Goal: Communication & Community: Share content

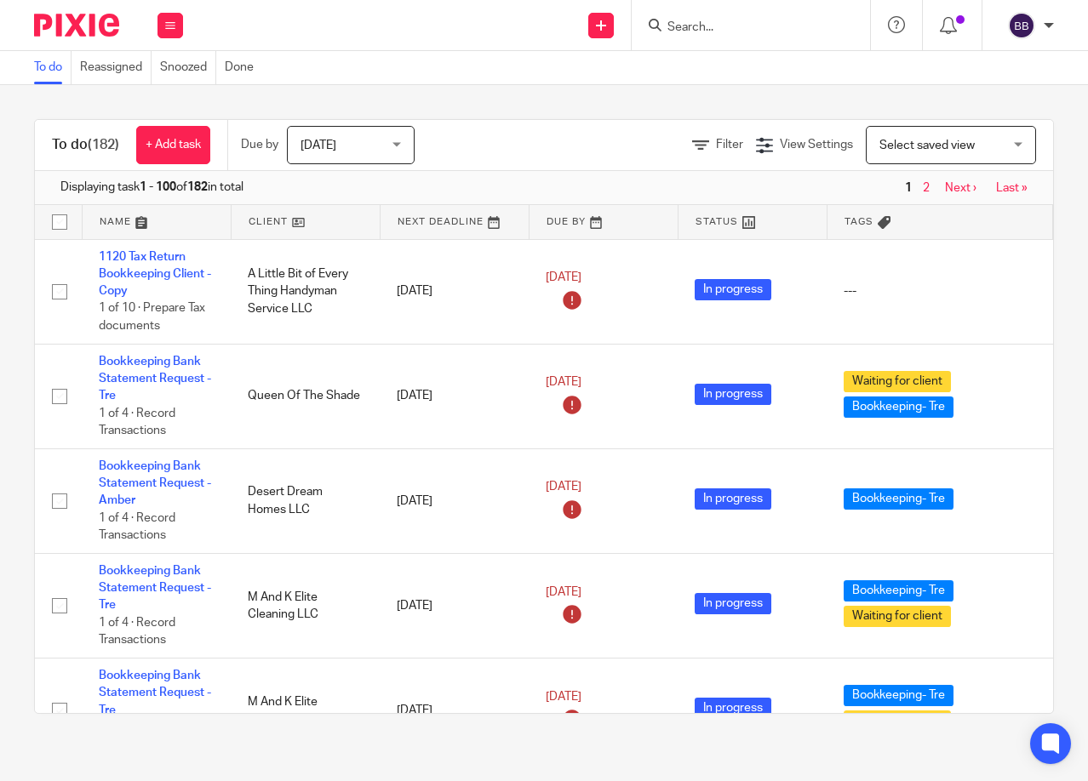
click at [713, 33] on input "Search" at bounding box center [742, 27] width 153 height 15
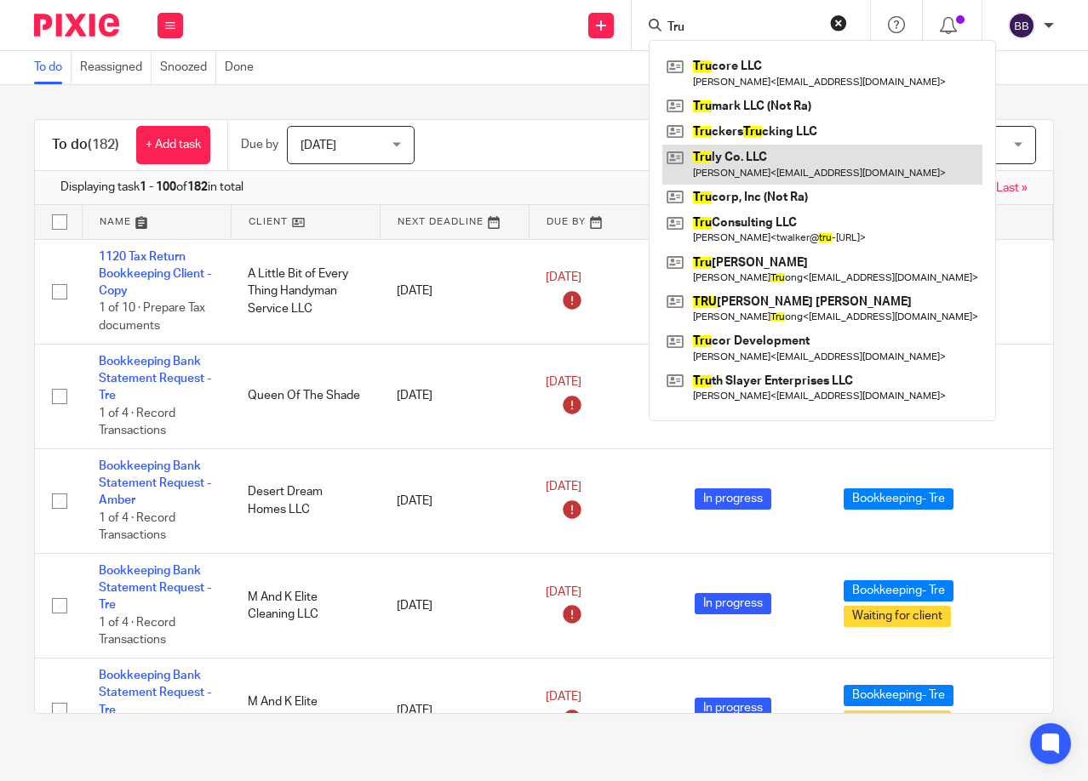
type input "Tru"
click at [718, 162] on link at bounding box center [822, 164] width 320 height 39
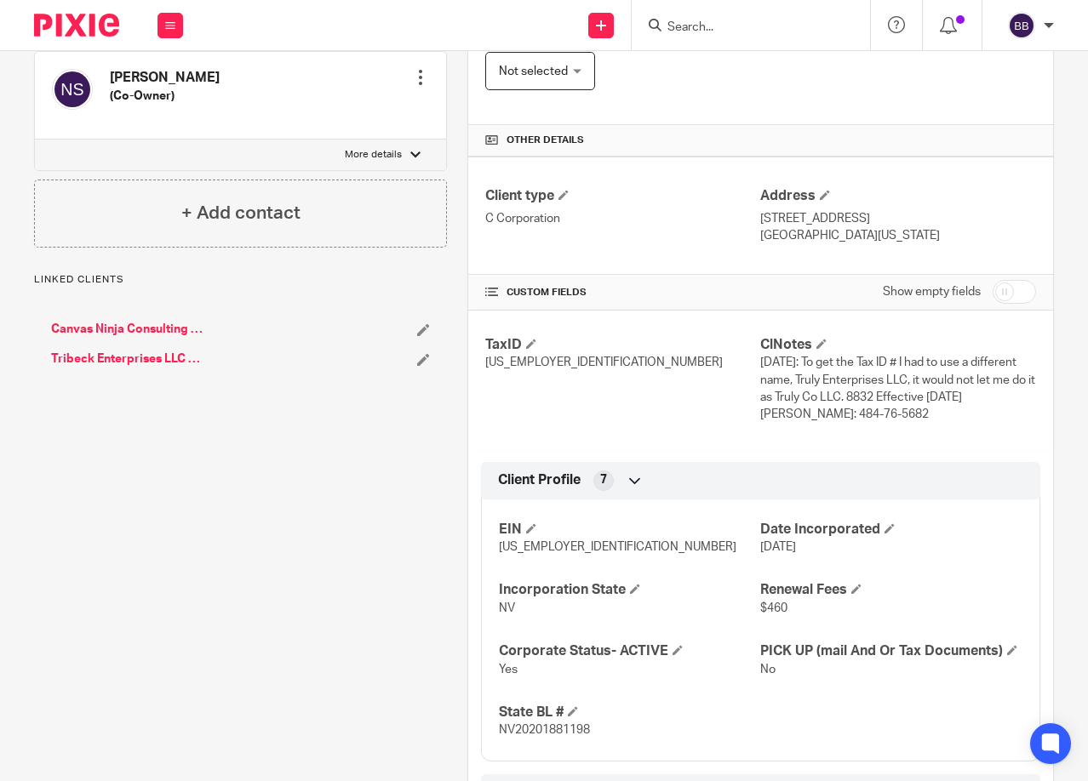
scroll to position [303, 0]
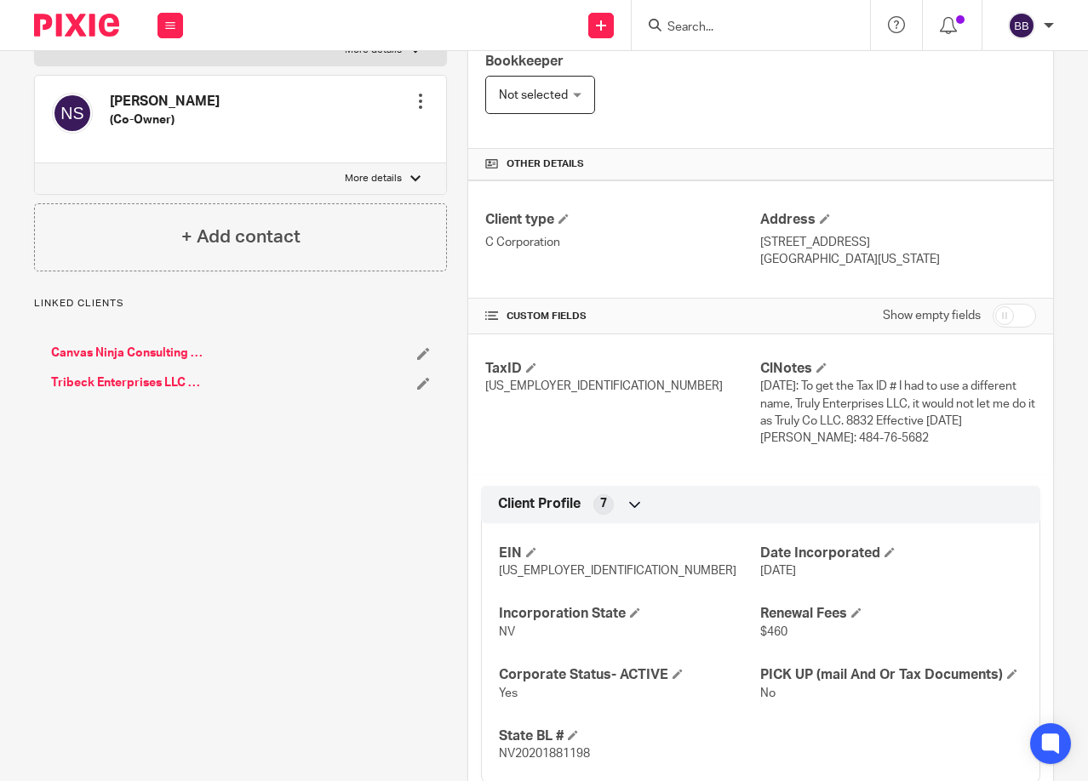
click at [993, 317] on input "checkbox" at bounding box center [1014, 316] width 43 height 24
checkbox input "true"
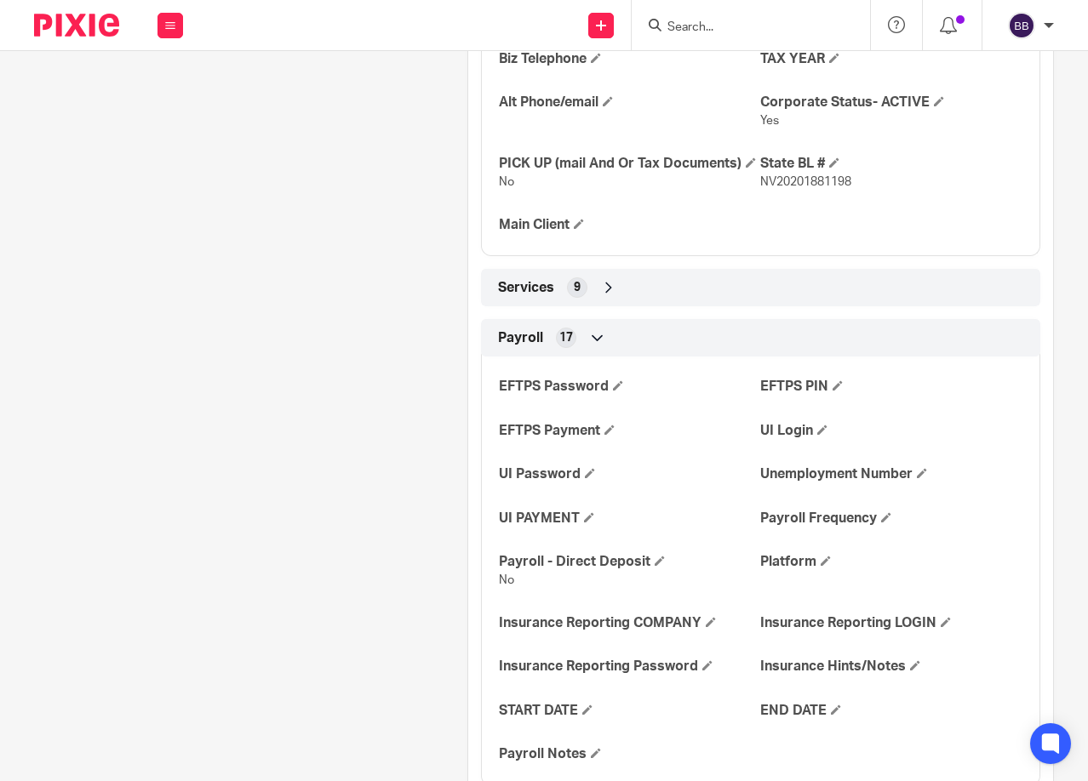
scroll to position [1069, 0]
click at [736, 301] on div "Services 9" at bounding box center [761, 286] width 534 height 29
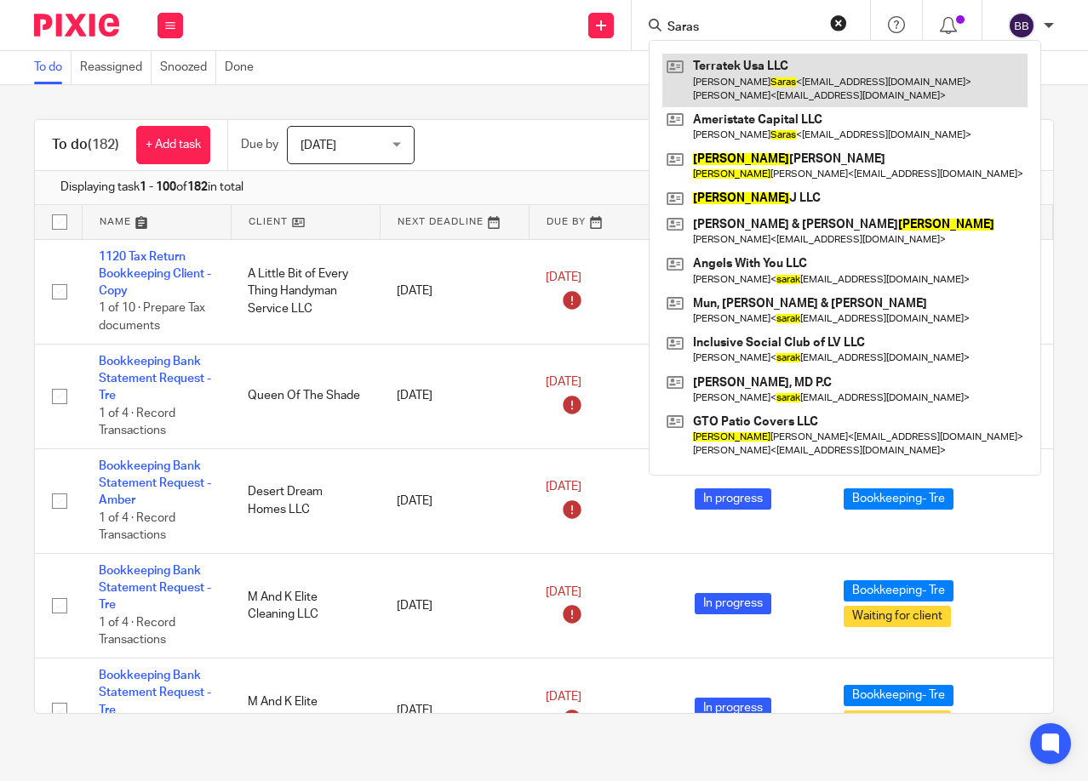
type input "Saras"
click at [739, 75] on link at bounding box center [844, 80] width 365 height 53
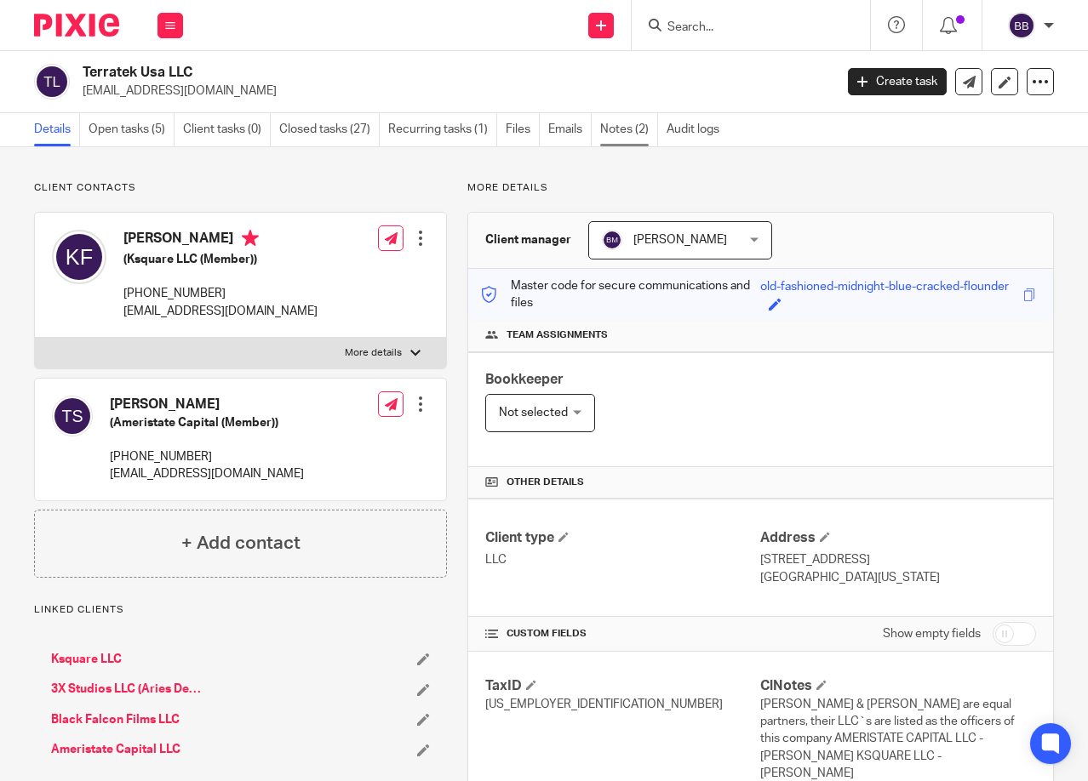
click at [607, 121] on link "Notes (2)" at bounding box center [629, 129] width 58 height 33
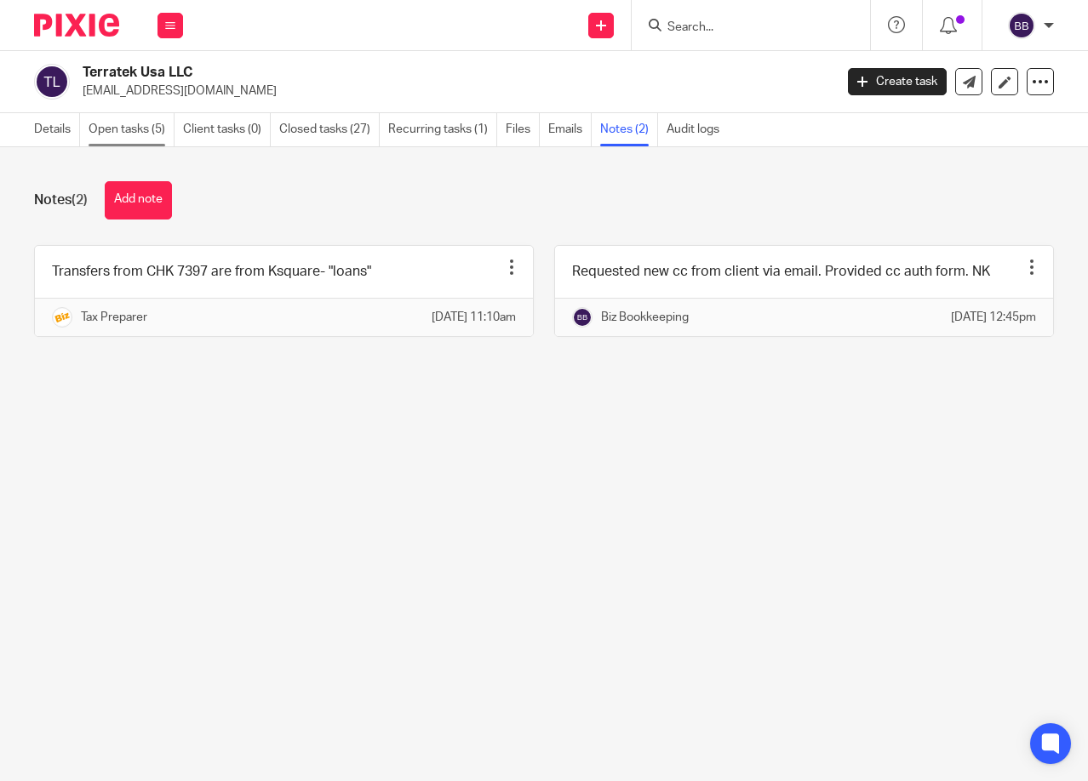
click at [115, 135] on link "Open tasks (5)" at bounding box center [132, 129] width 86 height 33
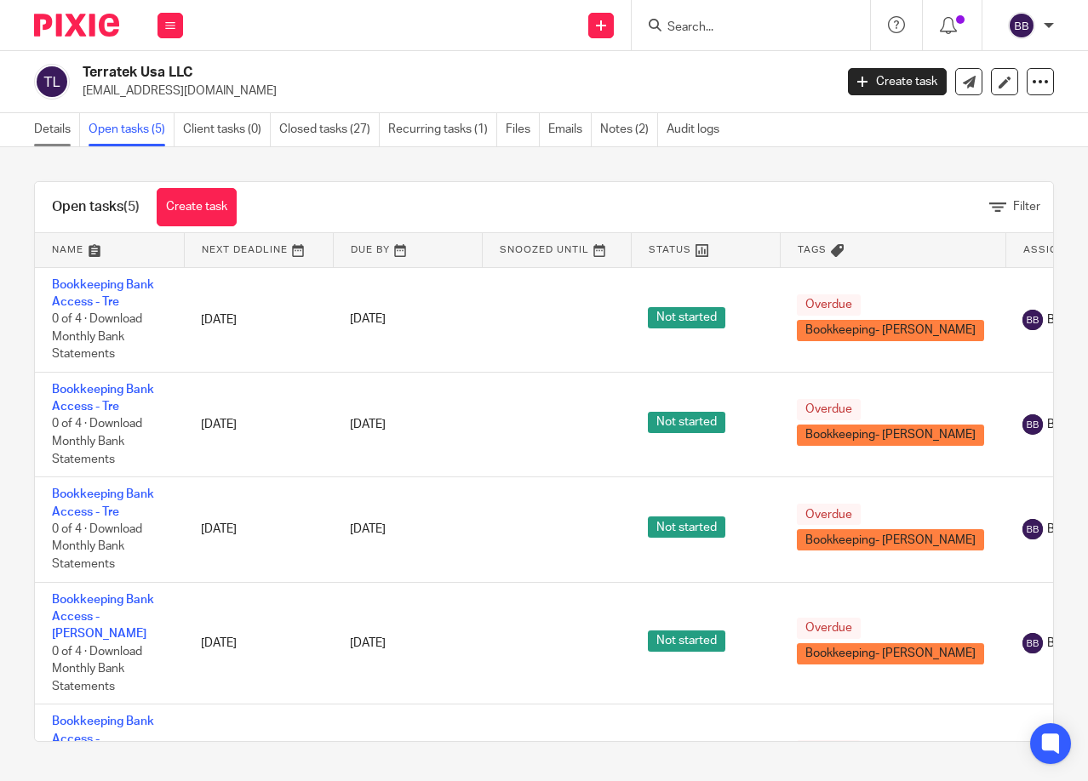
click at [40, 129] on link "Details" at bounding box center [57, 129] width 46 height 33
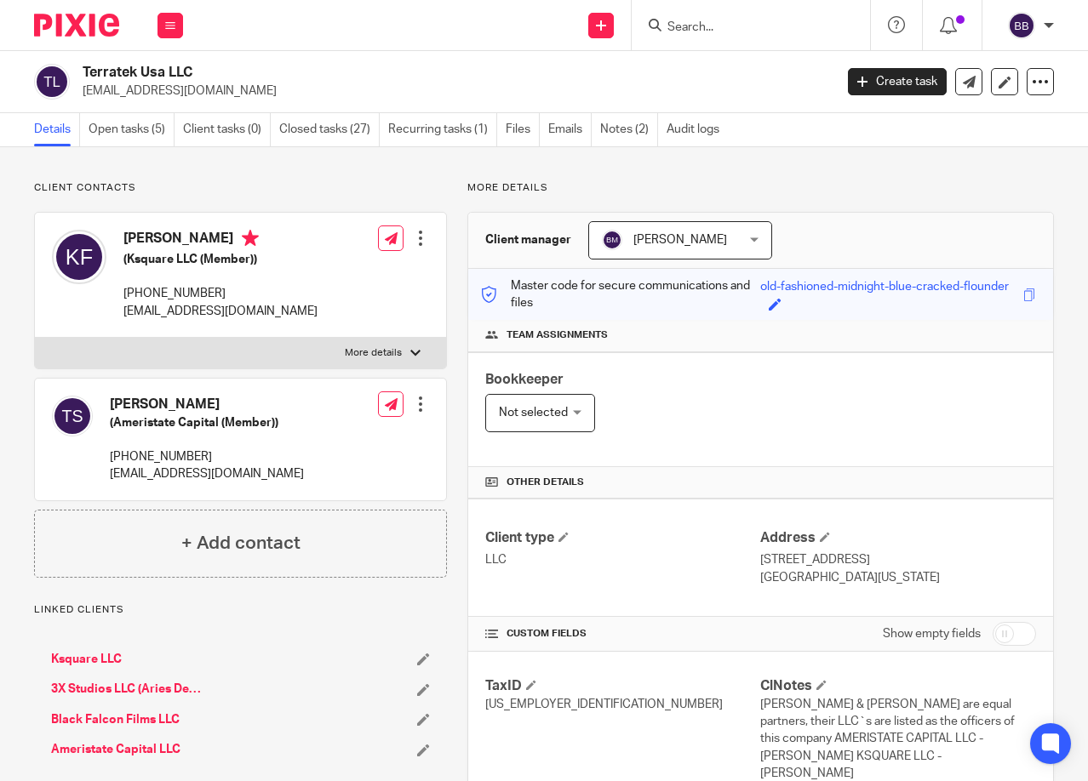
click at [682, 20] on input "Search" at bounding box center [742, 27] width 153 height 15
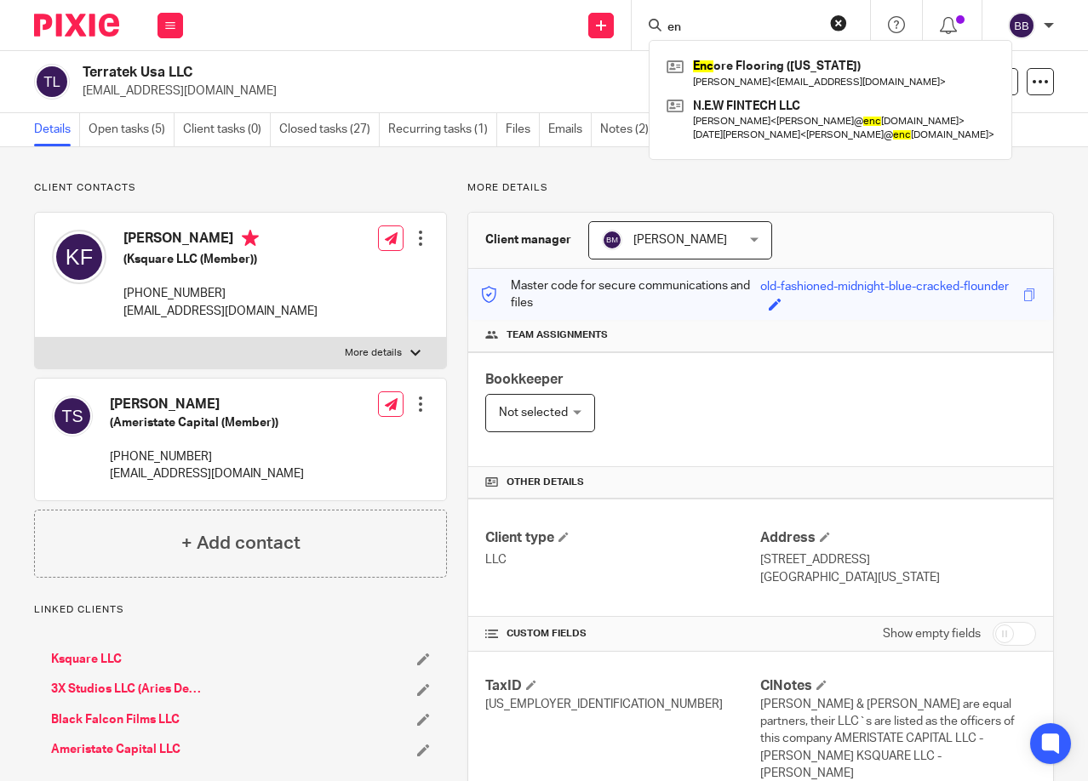
type input "e"
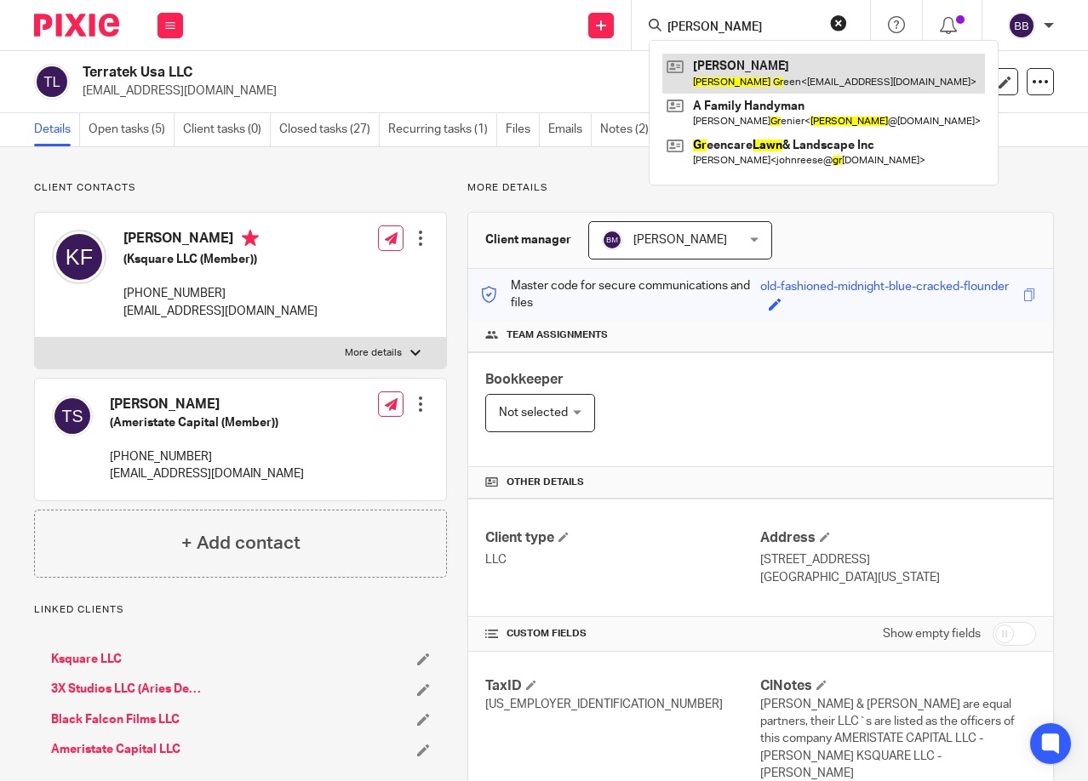
type input "Dawn Gr"
click at [816, 83] on link at bounding box center [823, 73] width 323 height 39
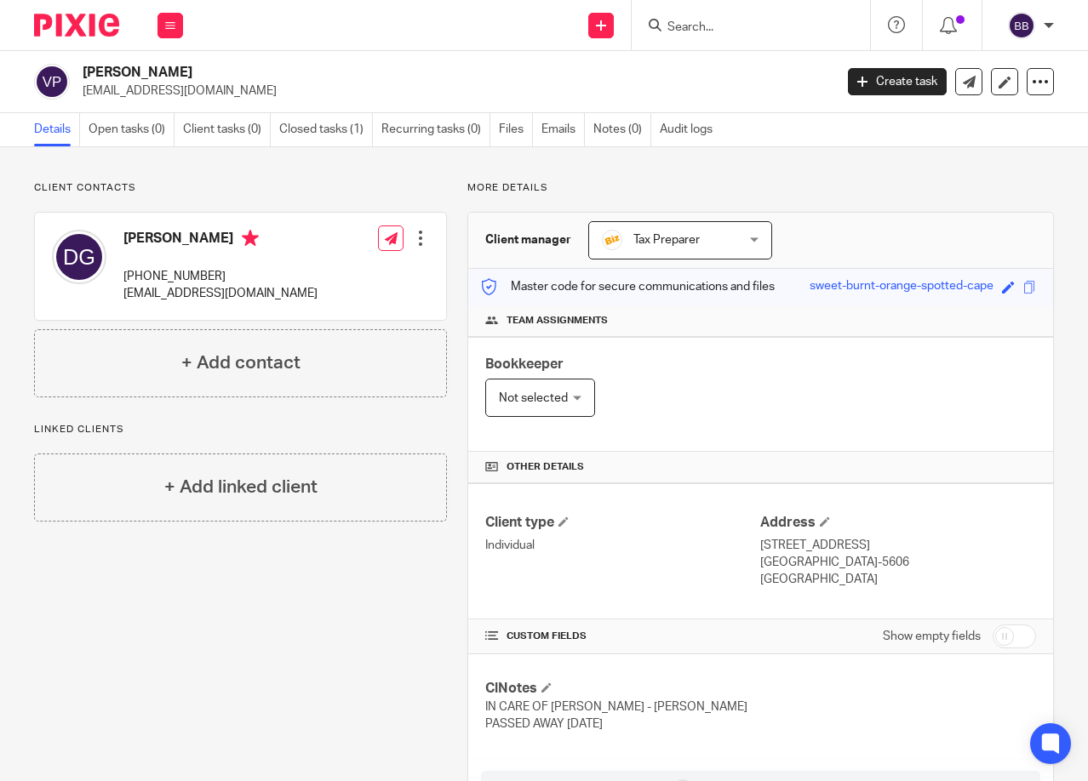
click at [682, 31] on input "Search" at bounding box center [742, 27] width 153 height 15
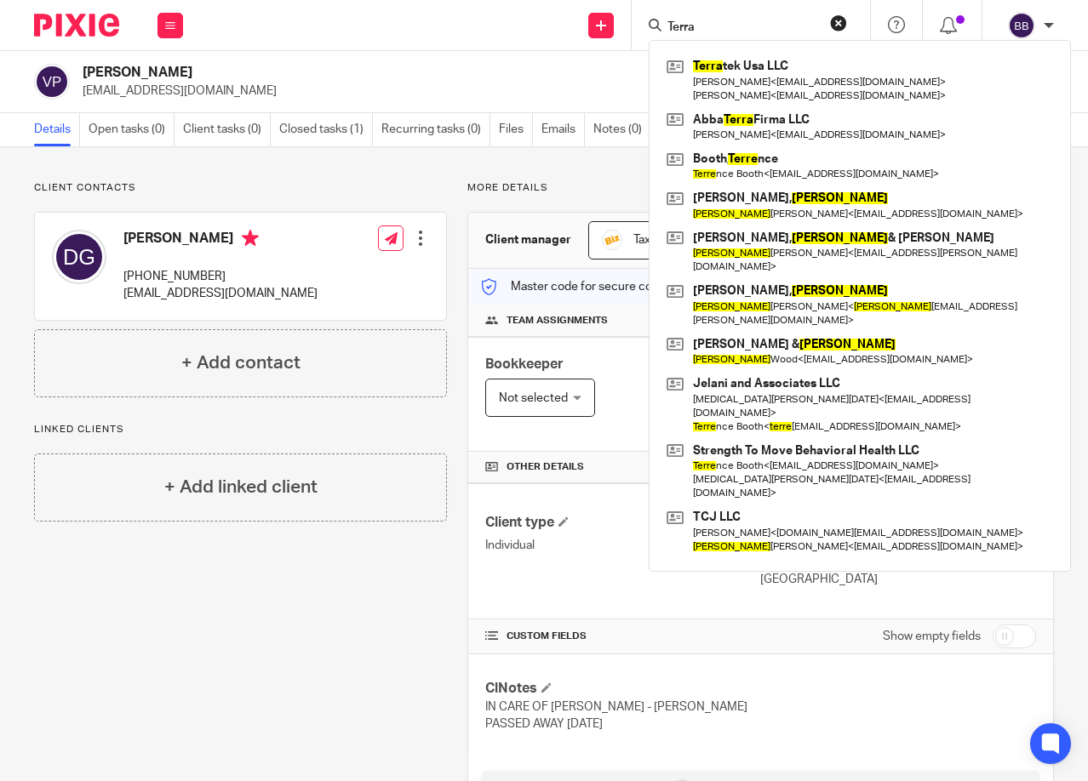
type input "Terra"
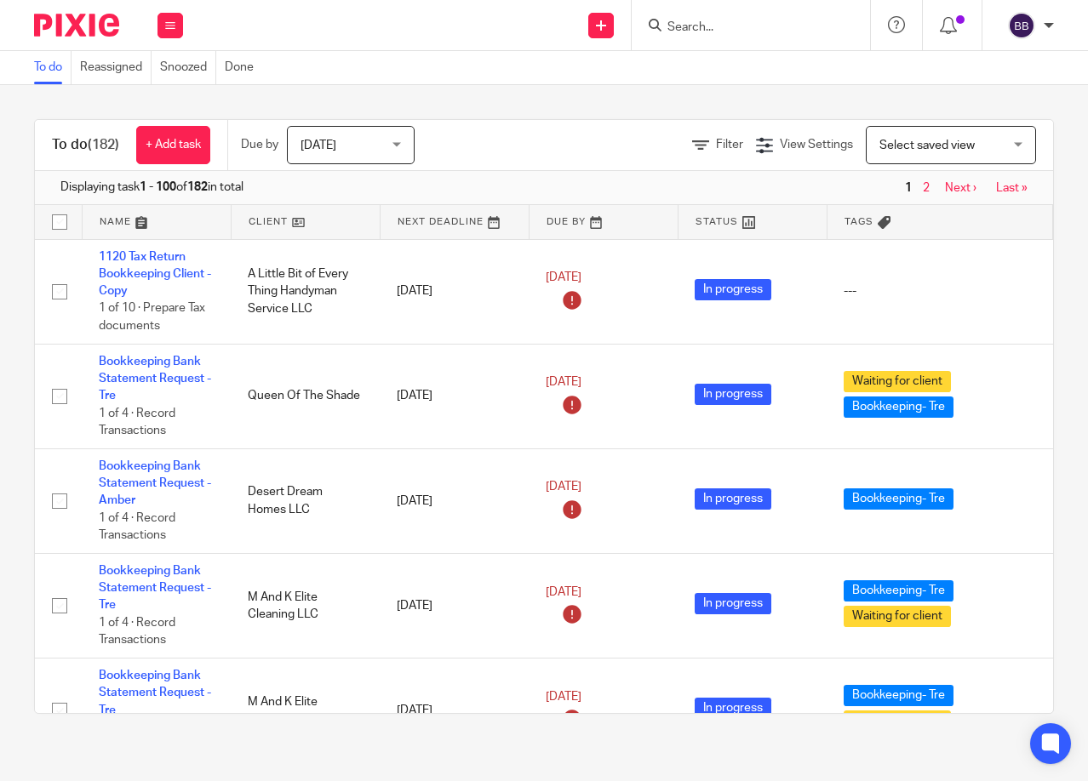
click at [708, 31] on input "Search" at bounding box center [742, 27] width 153 height 15
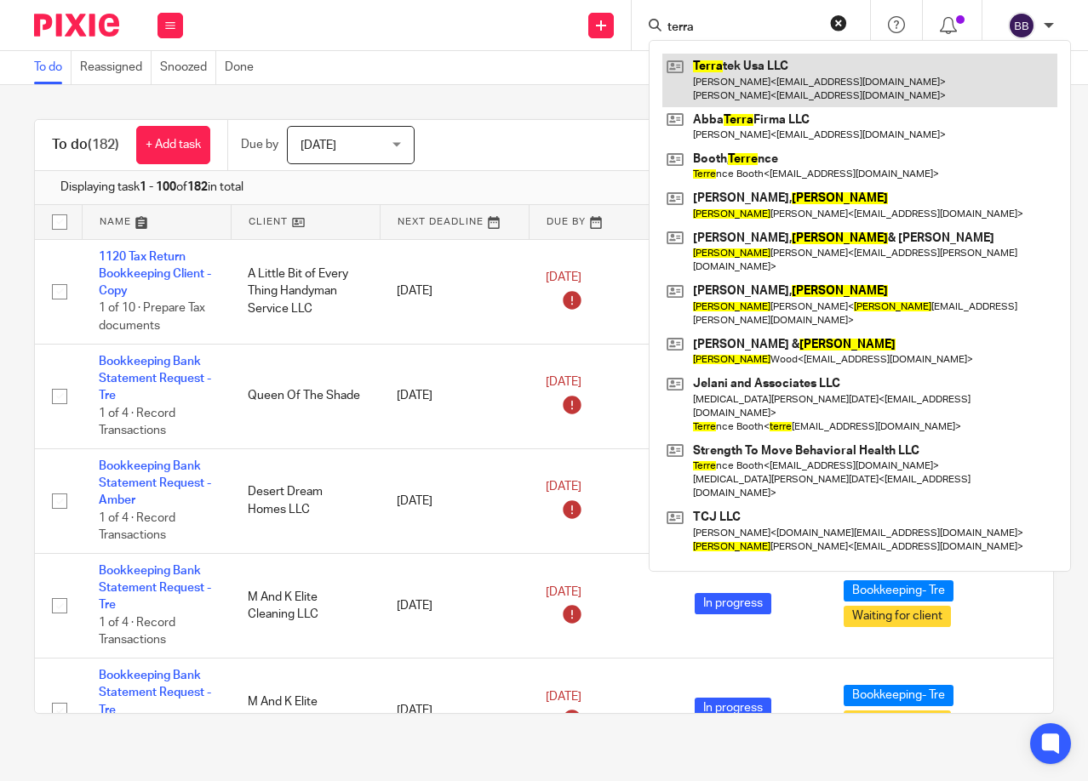
type input "terra"
click at [719, 59] on link at bounding box center [859, 80] width 395 height 53
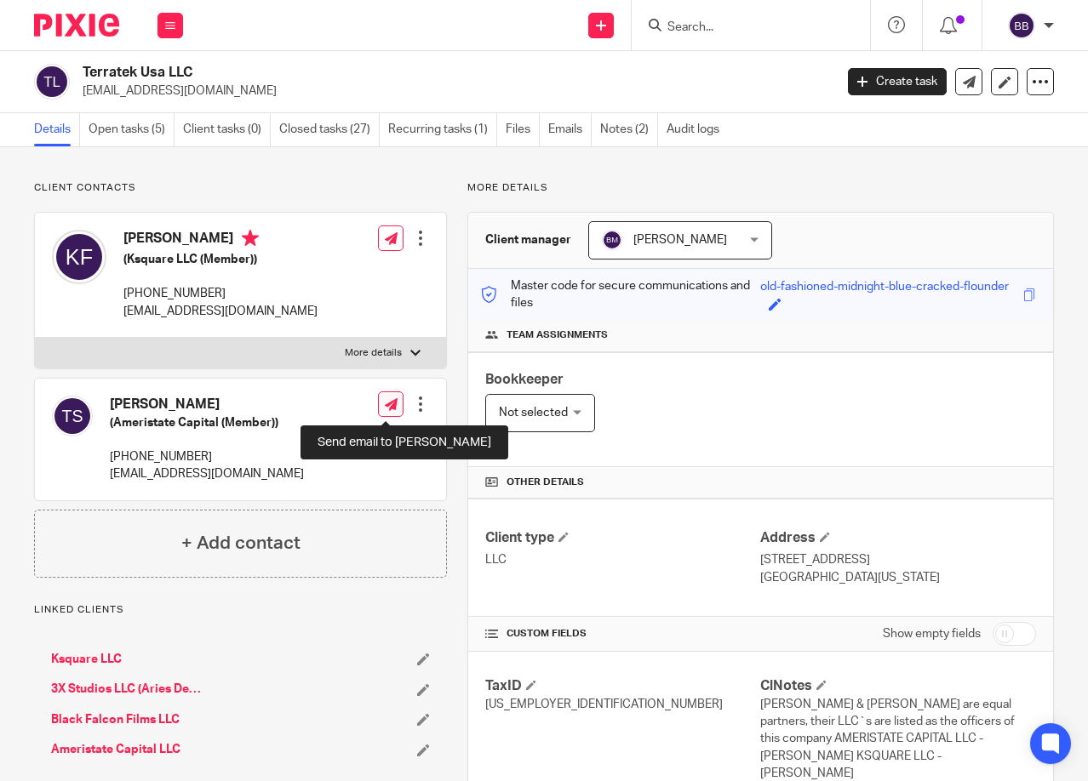
click at [386, 404] on icon at bounding box center [391, 404] width 13 height 13
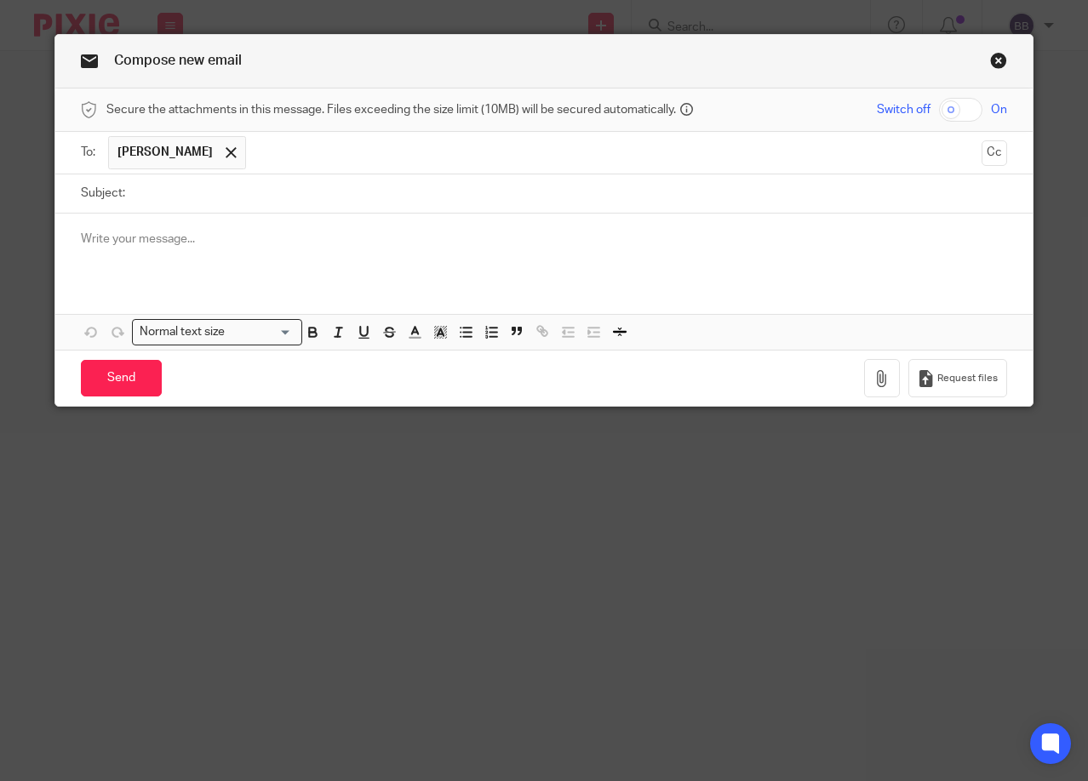
click at [179, 195] on input "Subject:" at bounding box center [570, 194] width 873 height 38
type input "R"
type input "2024 Return"
click at [121, 242] on p at bounding box center [544, 239] width 926 height 17
drag, startPoint x: 121, startPoint y: 242, endPoint x: 146, endPoint y: 223, distance: 31.0
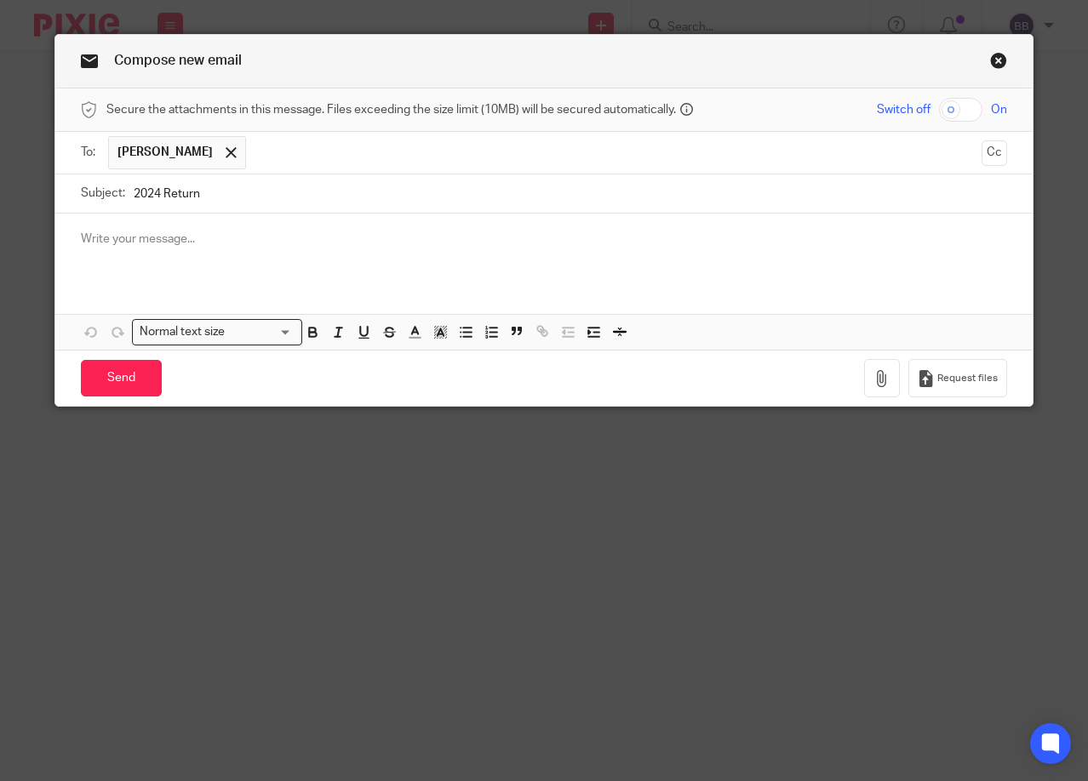
click at [146, 223] on div at bounding box center [543, 247] width 977 height 66
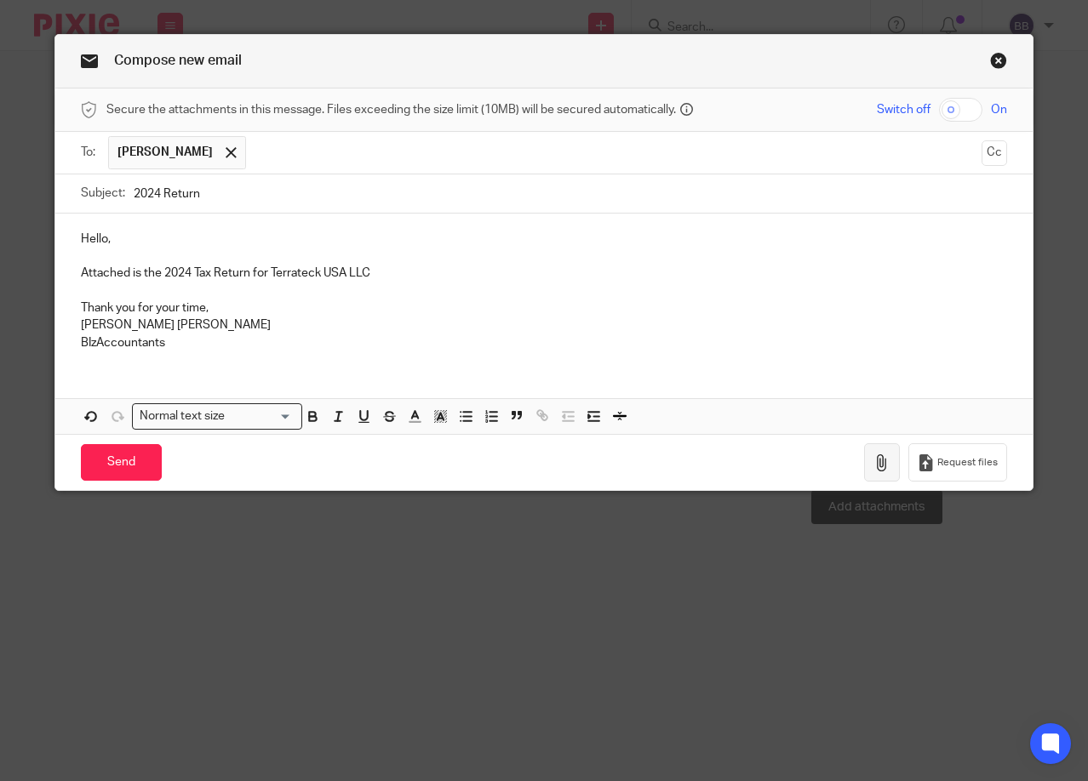
click at [883, 465] on icon "button" at bounding box center [881, 463] width 17 height 17
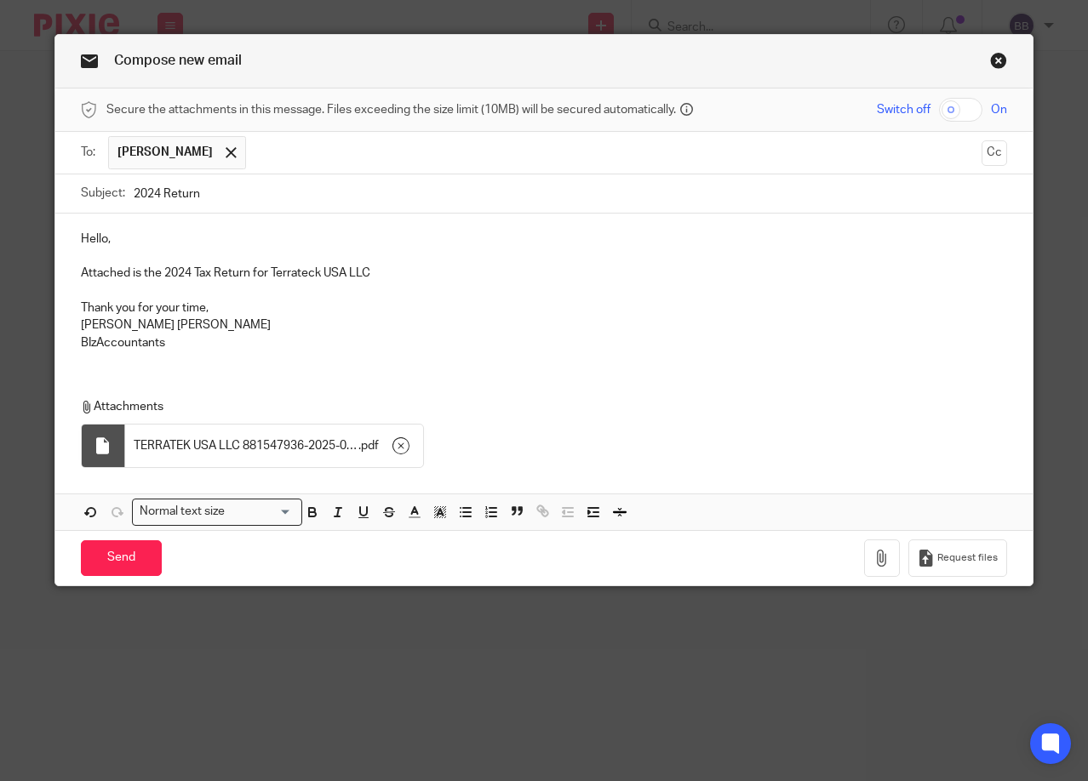
click at [374, 277] on p "Attached is the 2024 Tax Return for Terrateck USA LLC" at bounding box center [544, 273] width 926 height 17
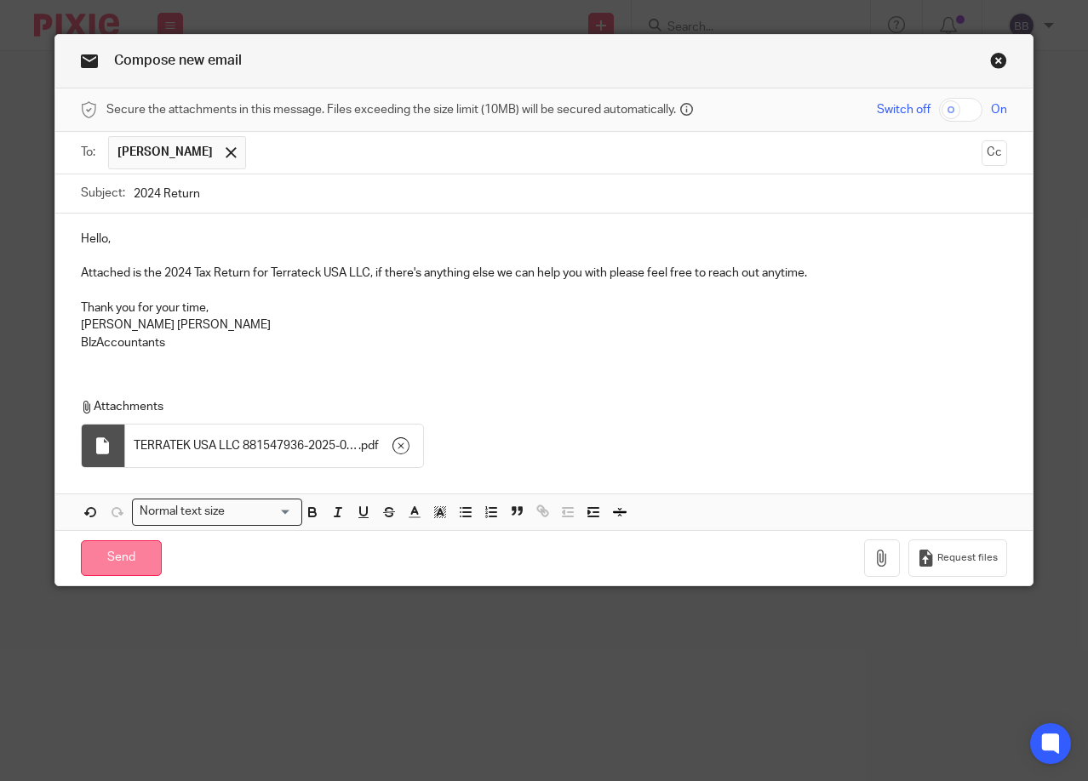
click at [125, 556] on input "Send" at bounding box center [121, 559] width 81 height 37
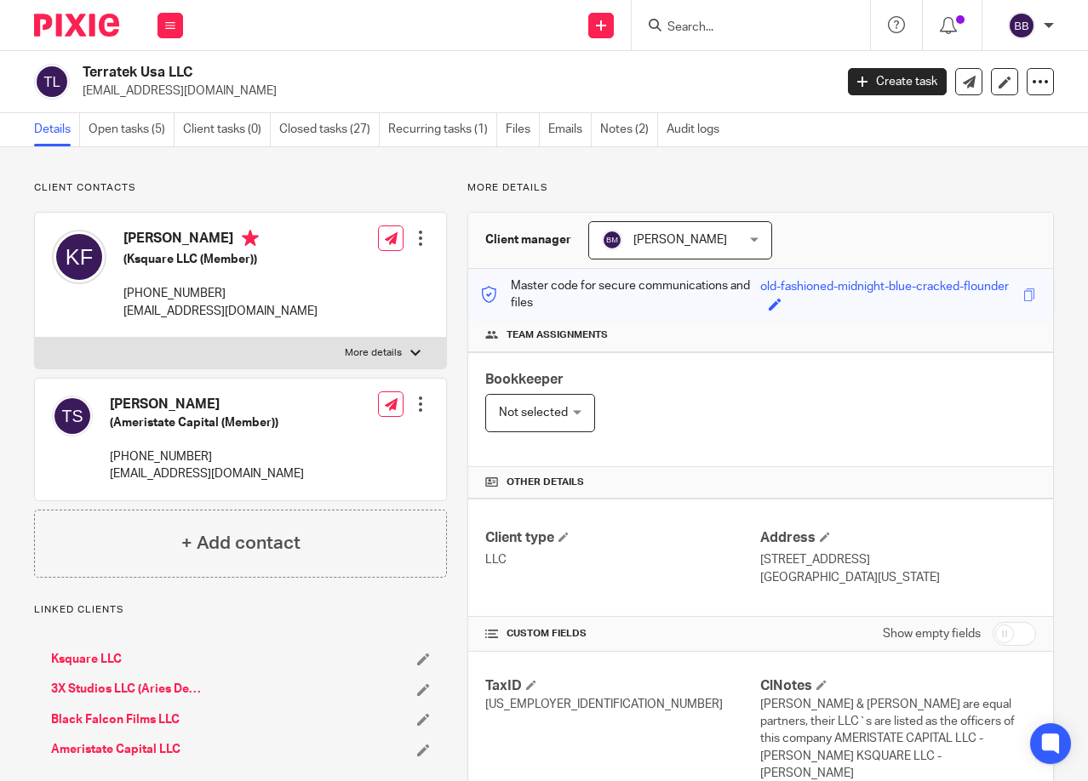
click at [676, 20] on input "Search" at bounding box center [742, 27] width 153 height 15
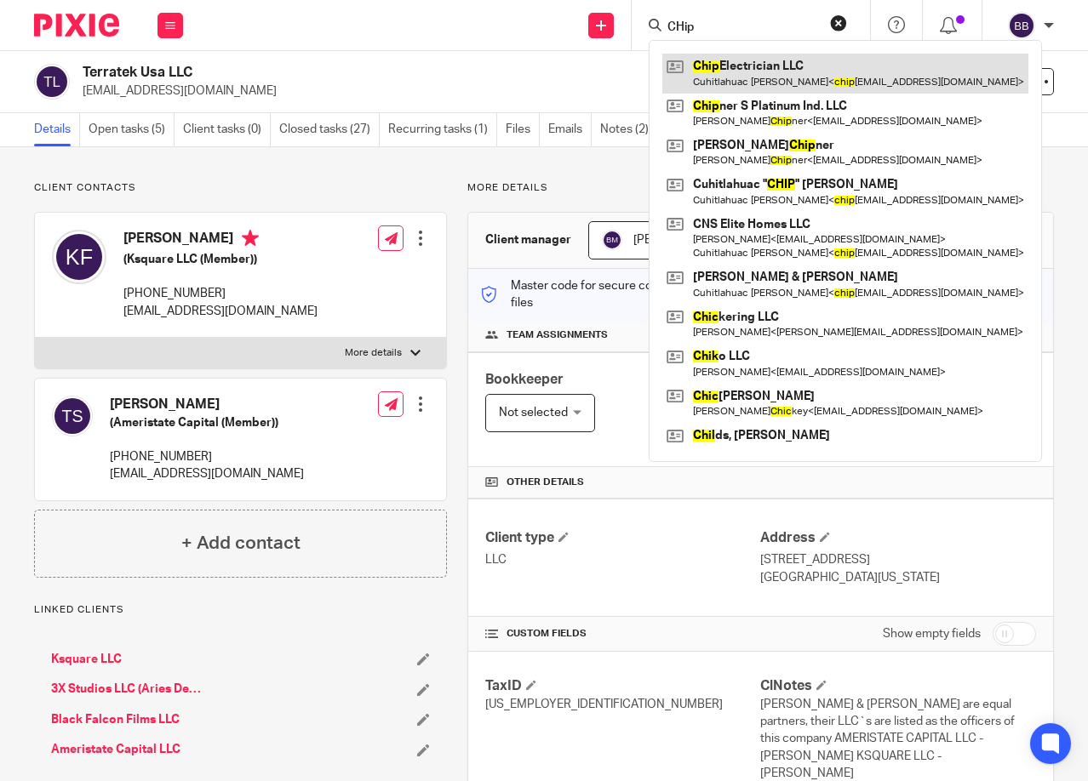
type input "CHip"
click at [727, 58] on link at bounding box center [845, 73] width 366 height 39
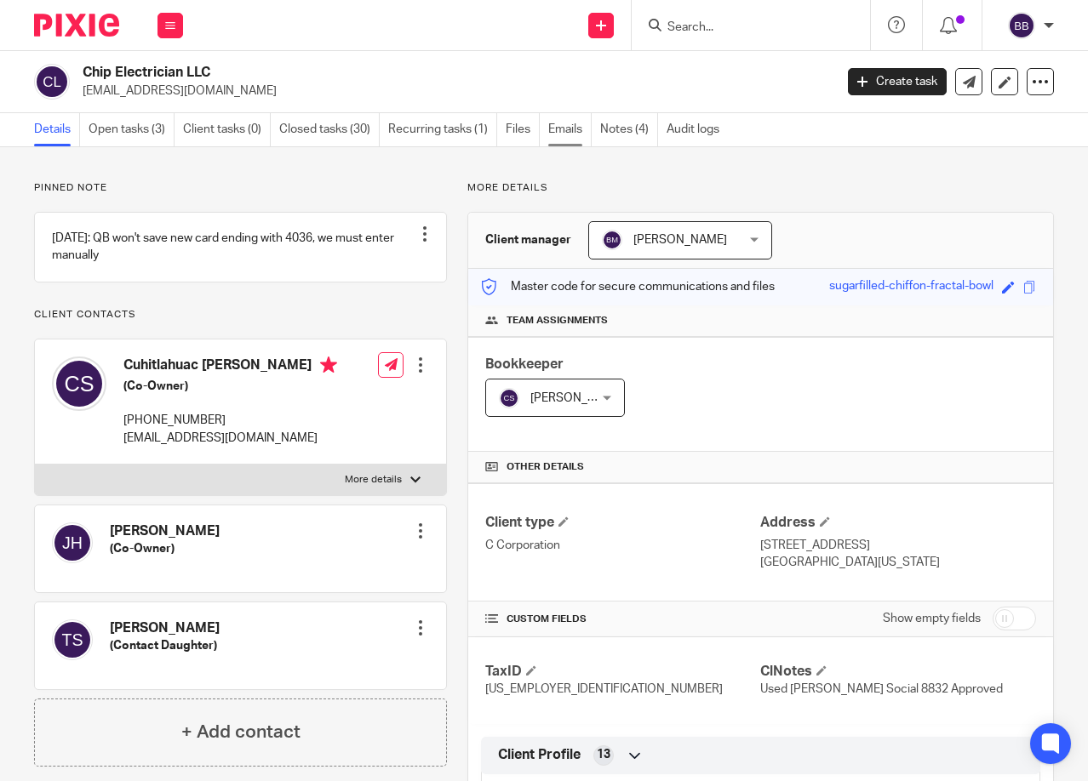
click at [557, 135] on link "Emails" at bounding box center [569, 129] width 43 height 33
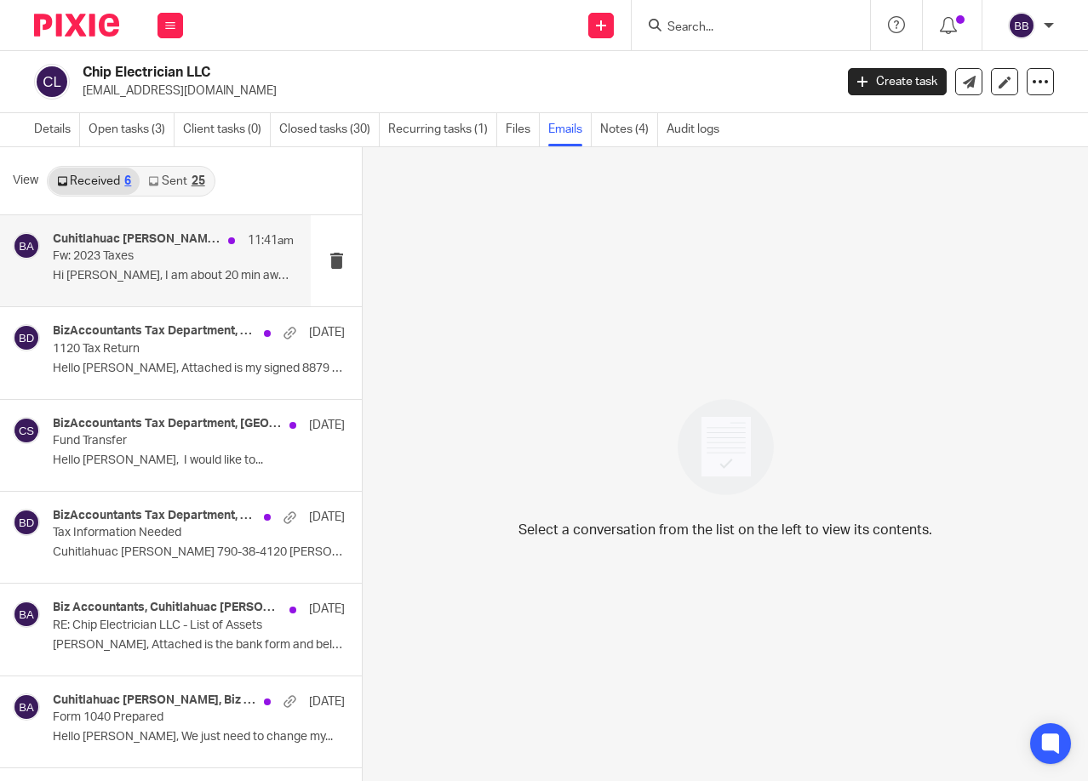
click at [140, 287] on div "Cuhitlahuac Sauceda, BizAccountants Tax Department, Biz Accountants 11:41am Fw:…" at bounding box center [173, 260] width 241 height 57
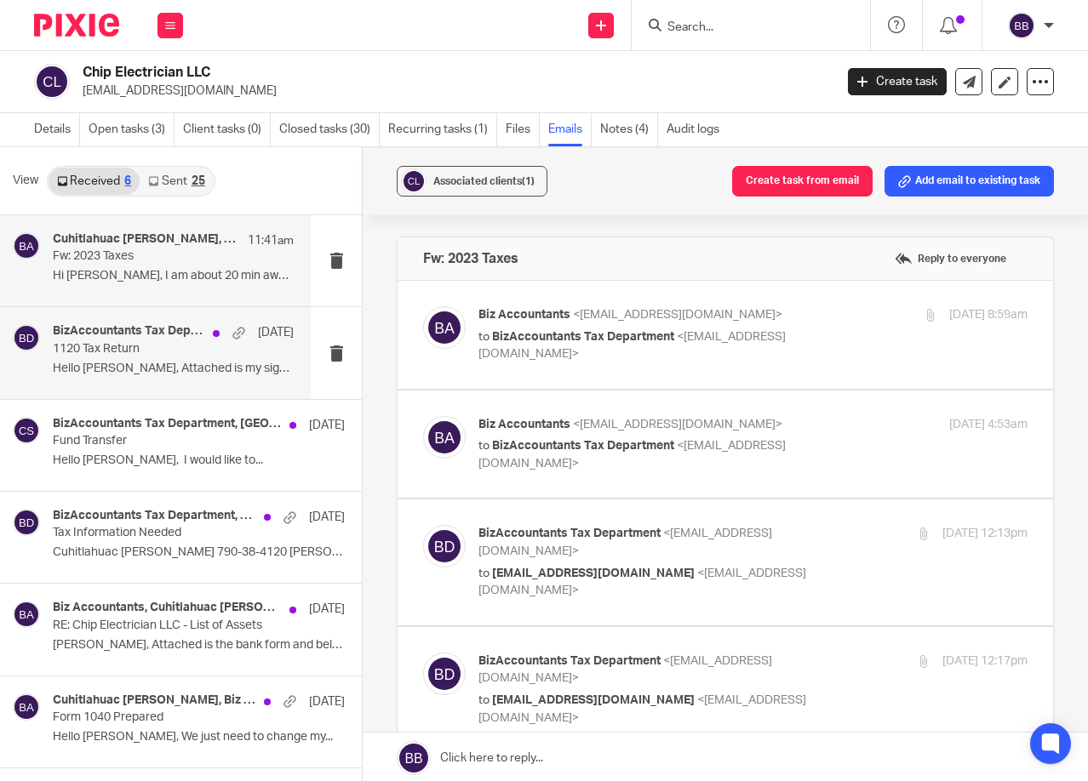
click at [171, 341] on div "BizAccountants Tax Department, Cuhitlahuac Sauceda Jan 13" at bounding box center [173, 332] width 241 height 17
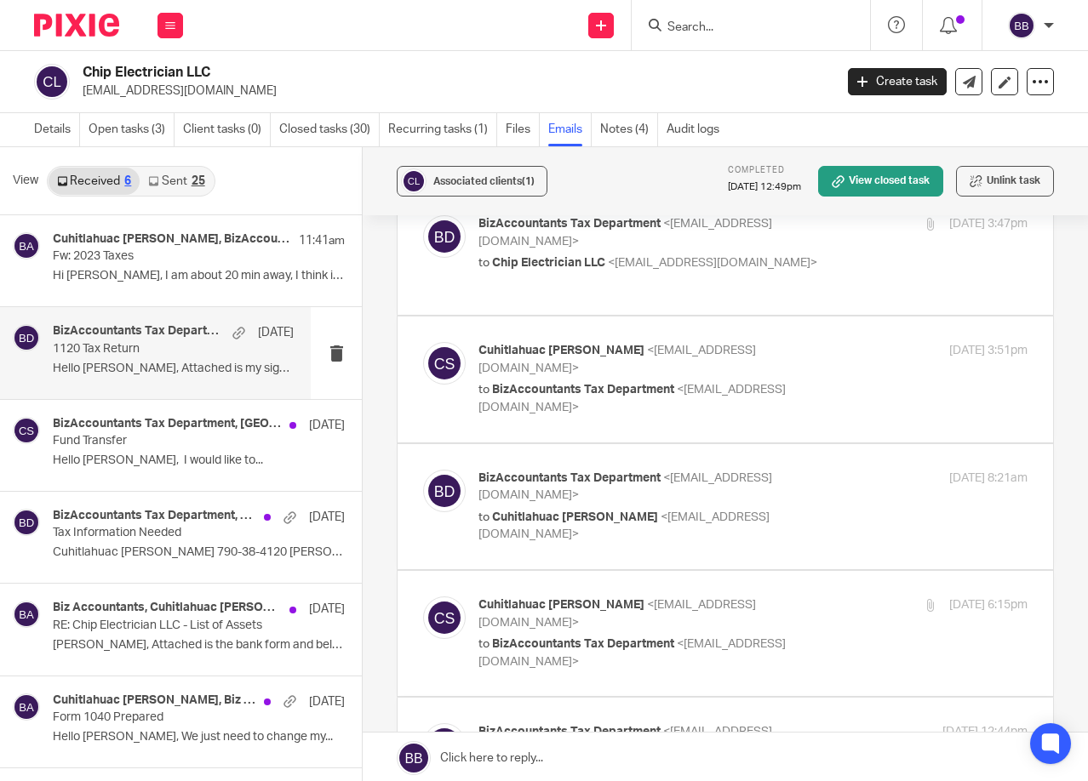
scroll to position [85, 0]
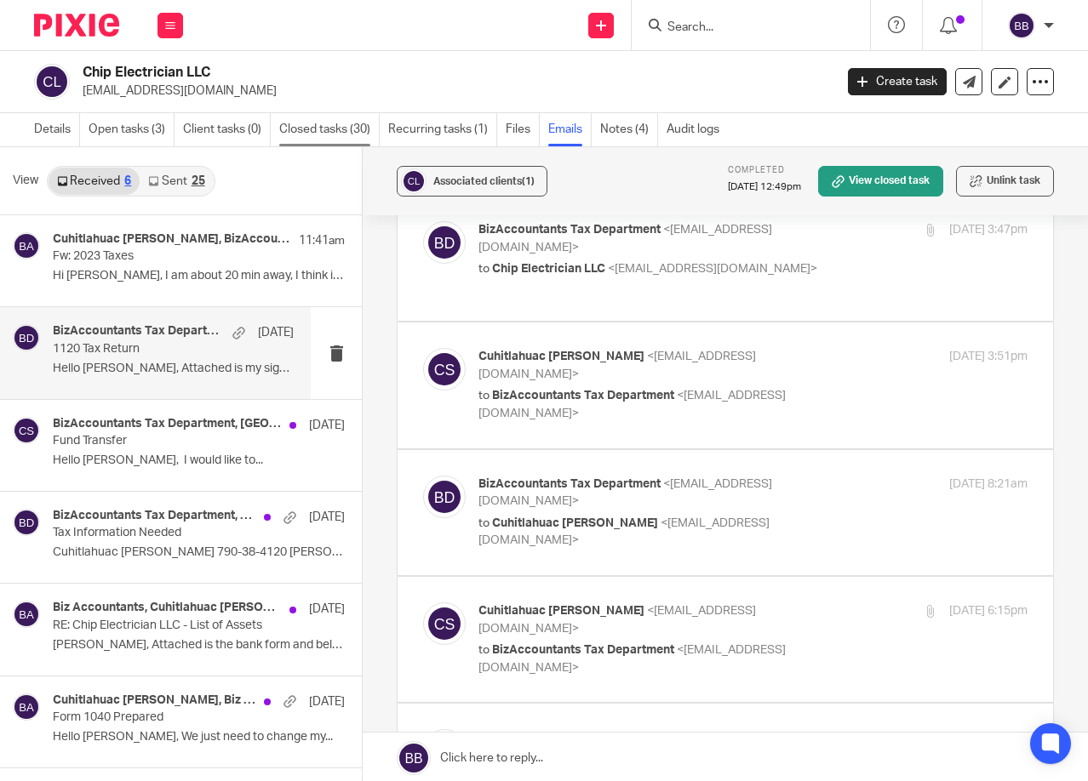
click at [341, 123] on link "Closed tasks (30)" at bounding box center [329, 129] width 100 height 33
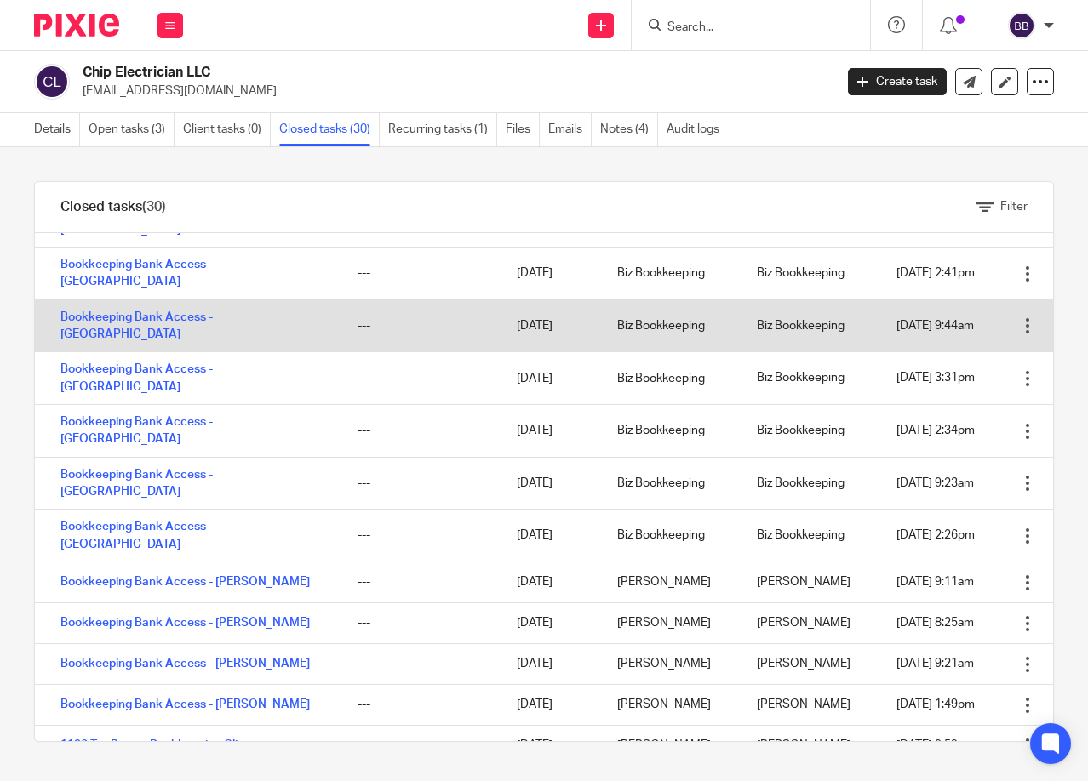
scroll to position [754, 0]
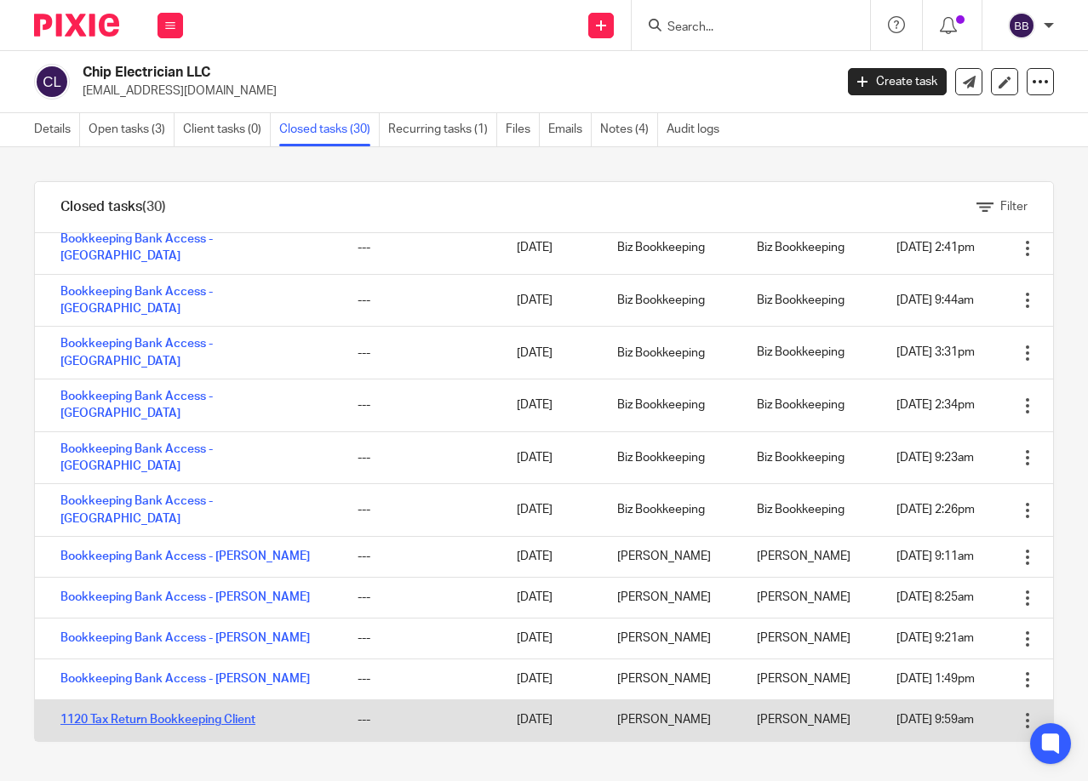
click at [176, 714] on link "1120 Tax Return Bookkeeping Client" at bounding box center [157, 720] width 195 height 12
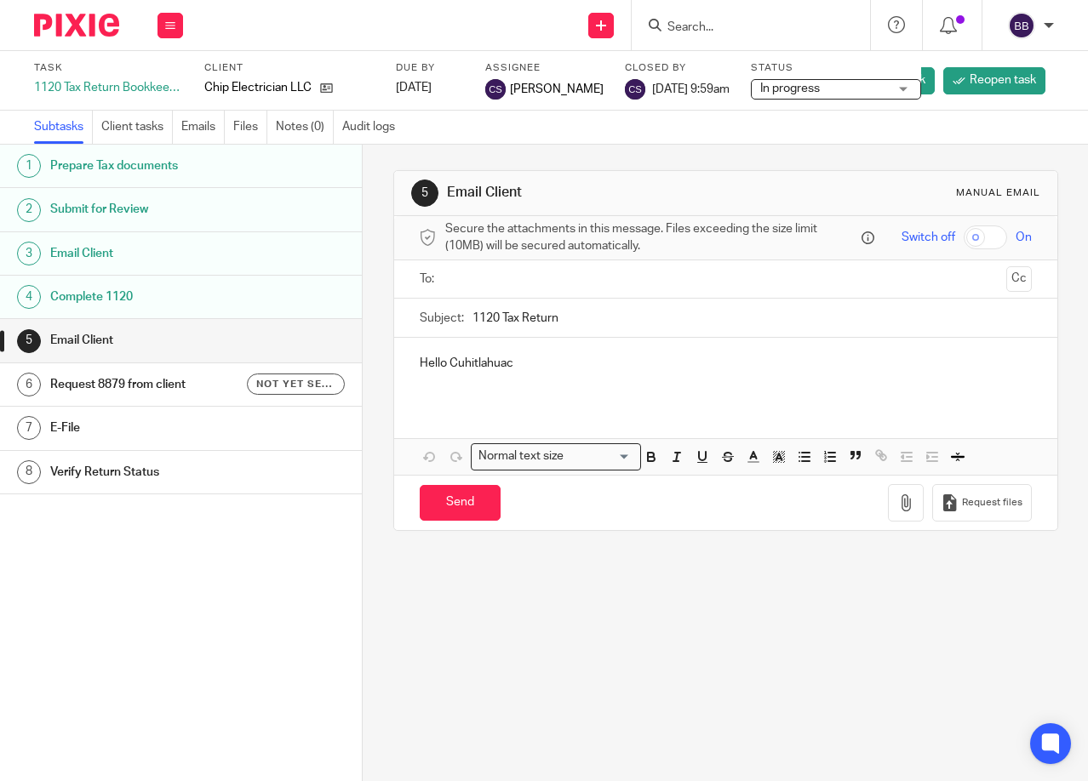
click at [165, 306] on h1 "Complete 1120" at bounding box center [148, 297] width 197 height 26
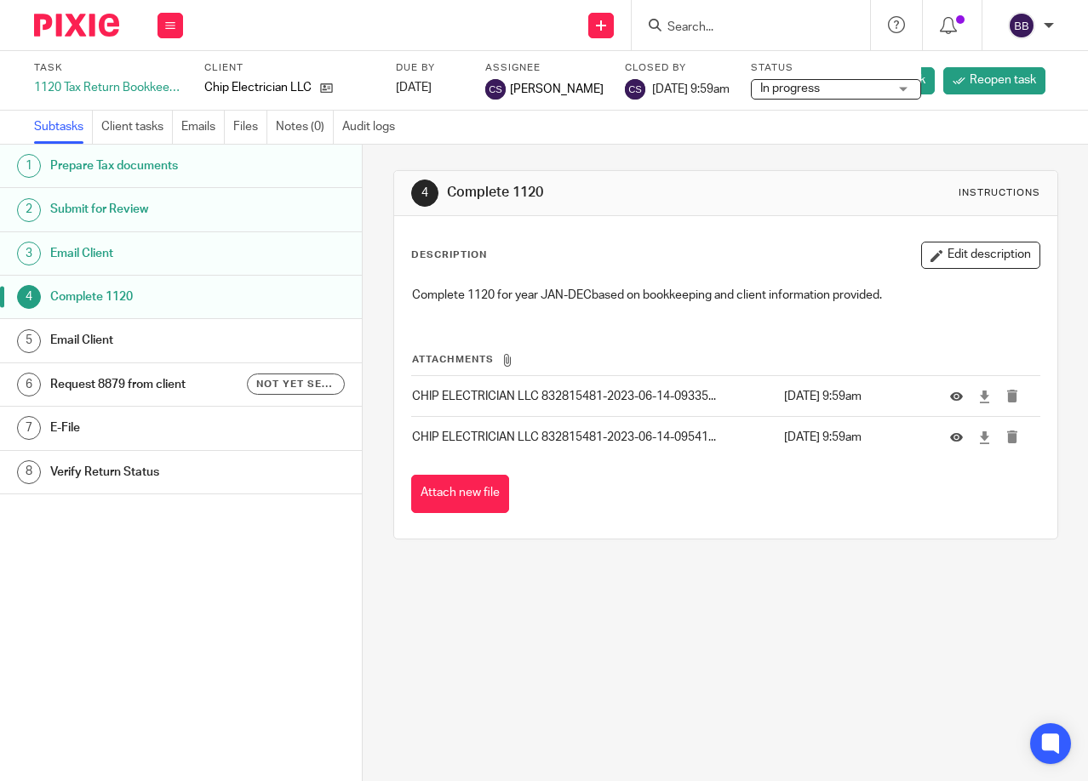
click at [149, 391] on h1 "Request 8879 from client" at bounding box center [148, 385] width 197 height 26
